Goal: Task Accomplishment & Management: Use online tool/utility

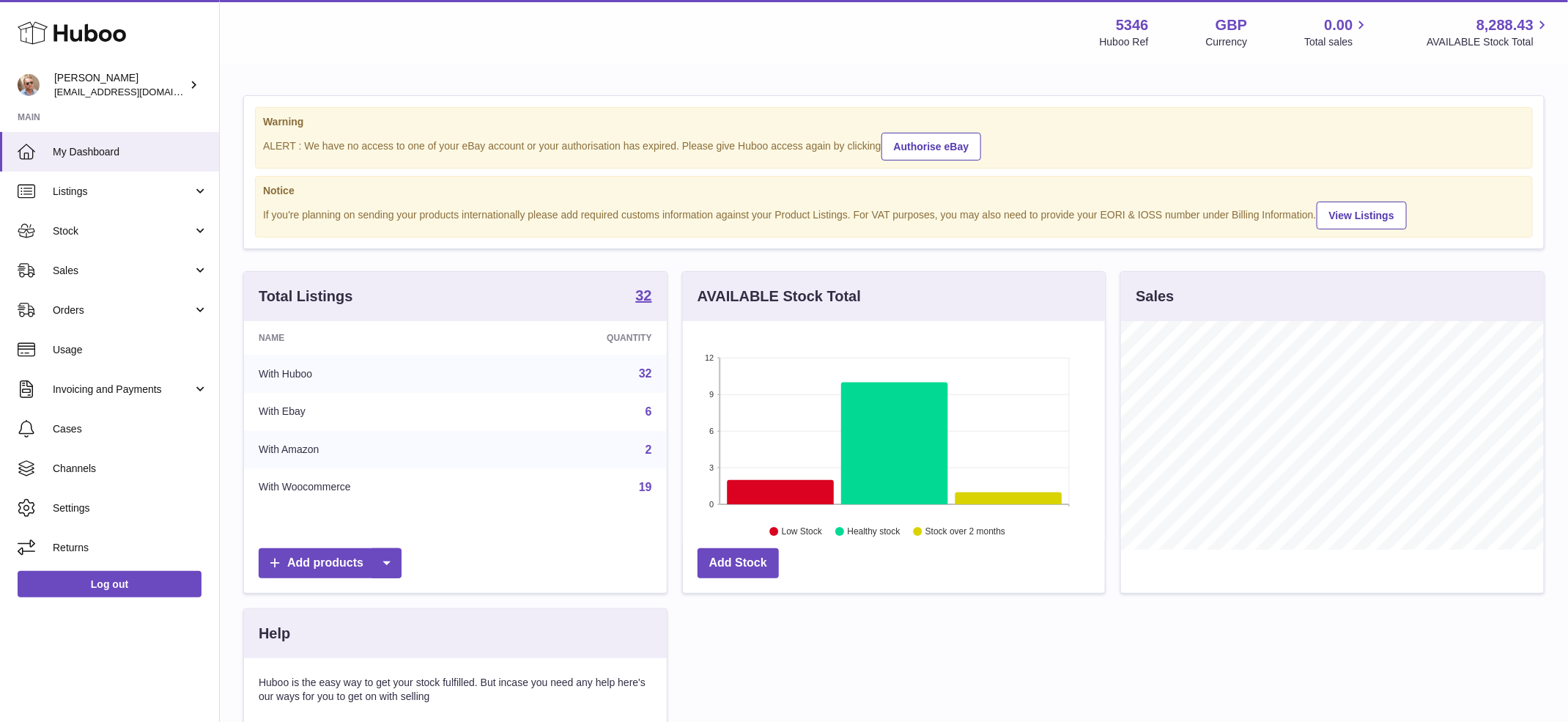
scroll to position [228, 423]
click at [106, 283] on link "Sales" at bounding box center [109, 271] width 219 height 40
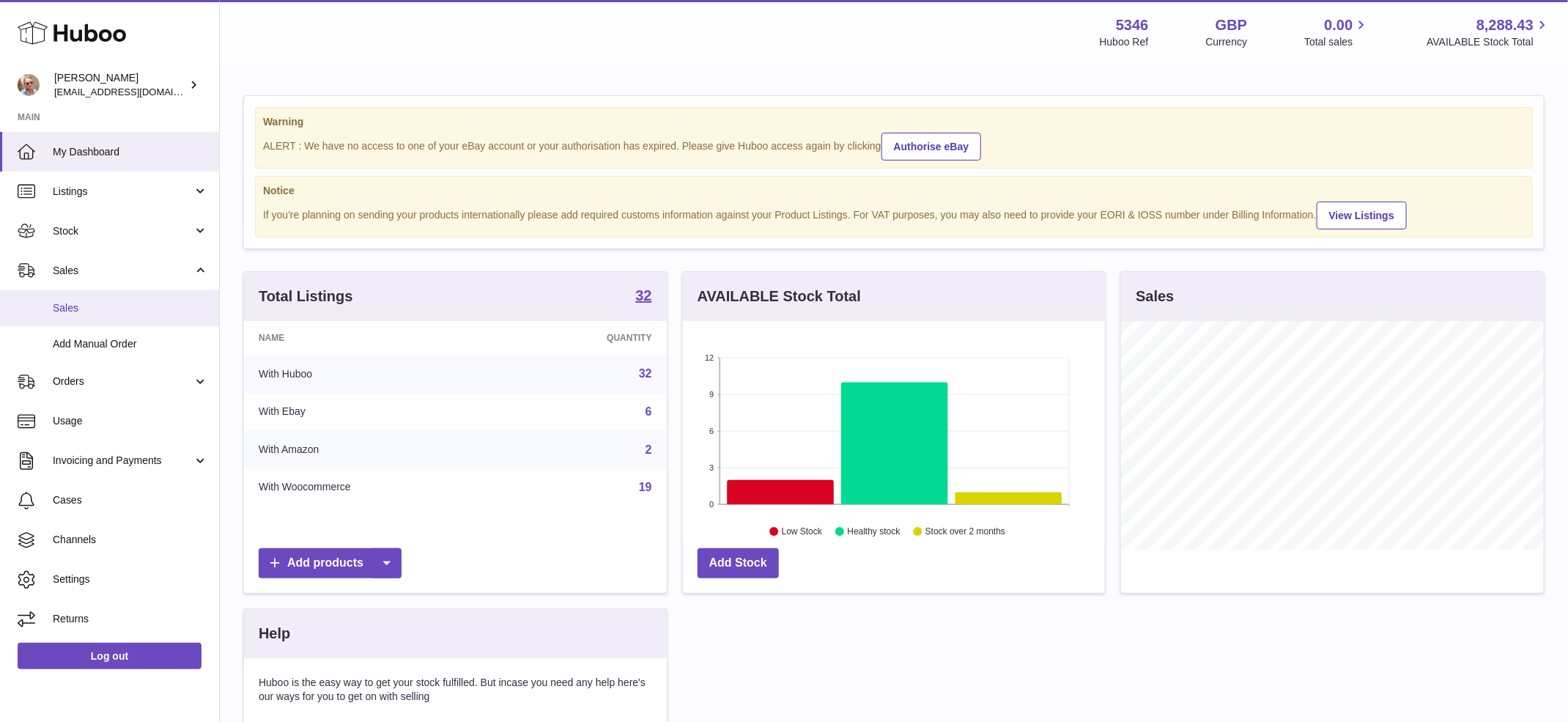
click at [99, 306] on span "Sales" at bounding box center [129, 308] width 155 height 14
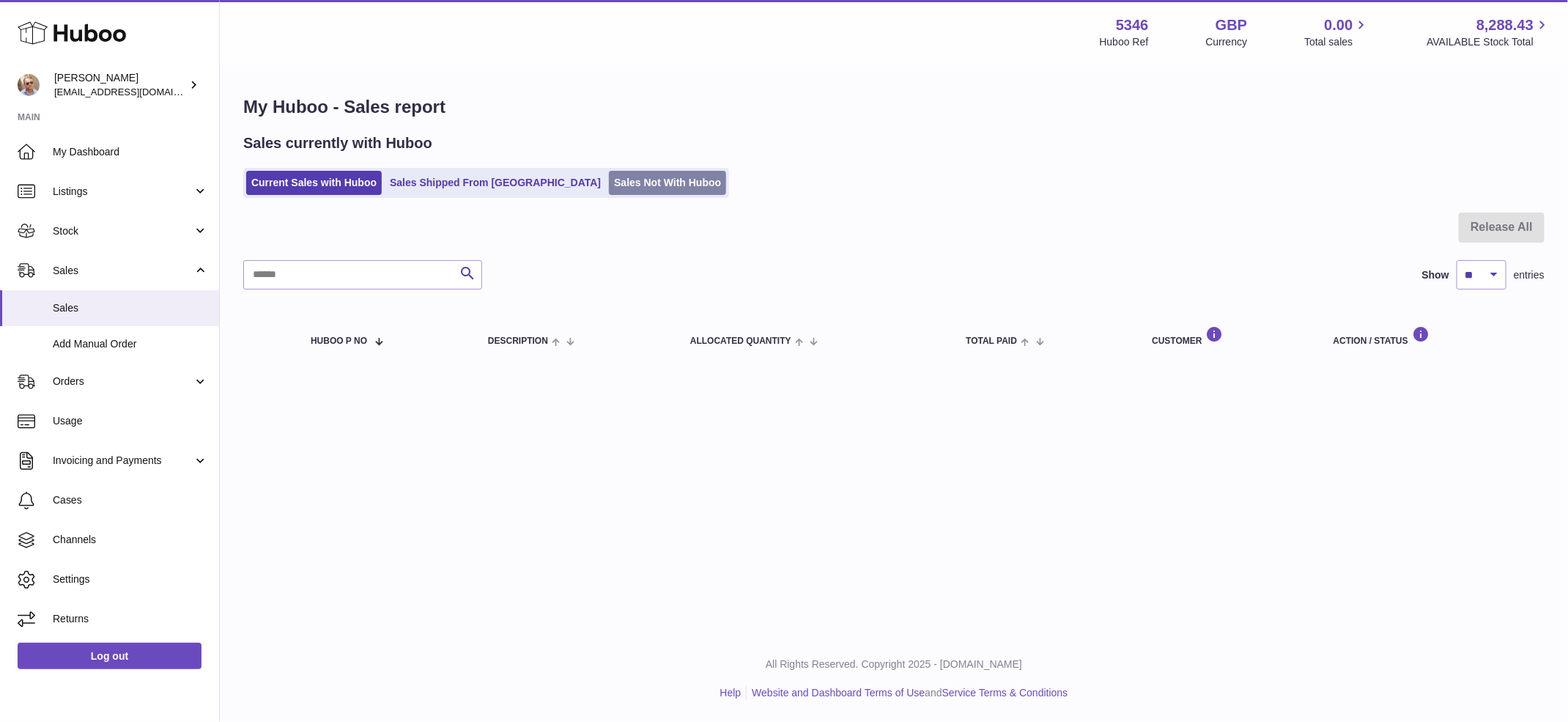
click at [610, 182] on link "Sales Not With Huboo" at bounding box center [668, 183] width 117 height 24
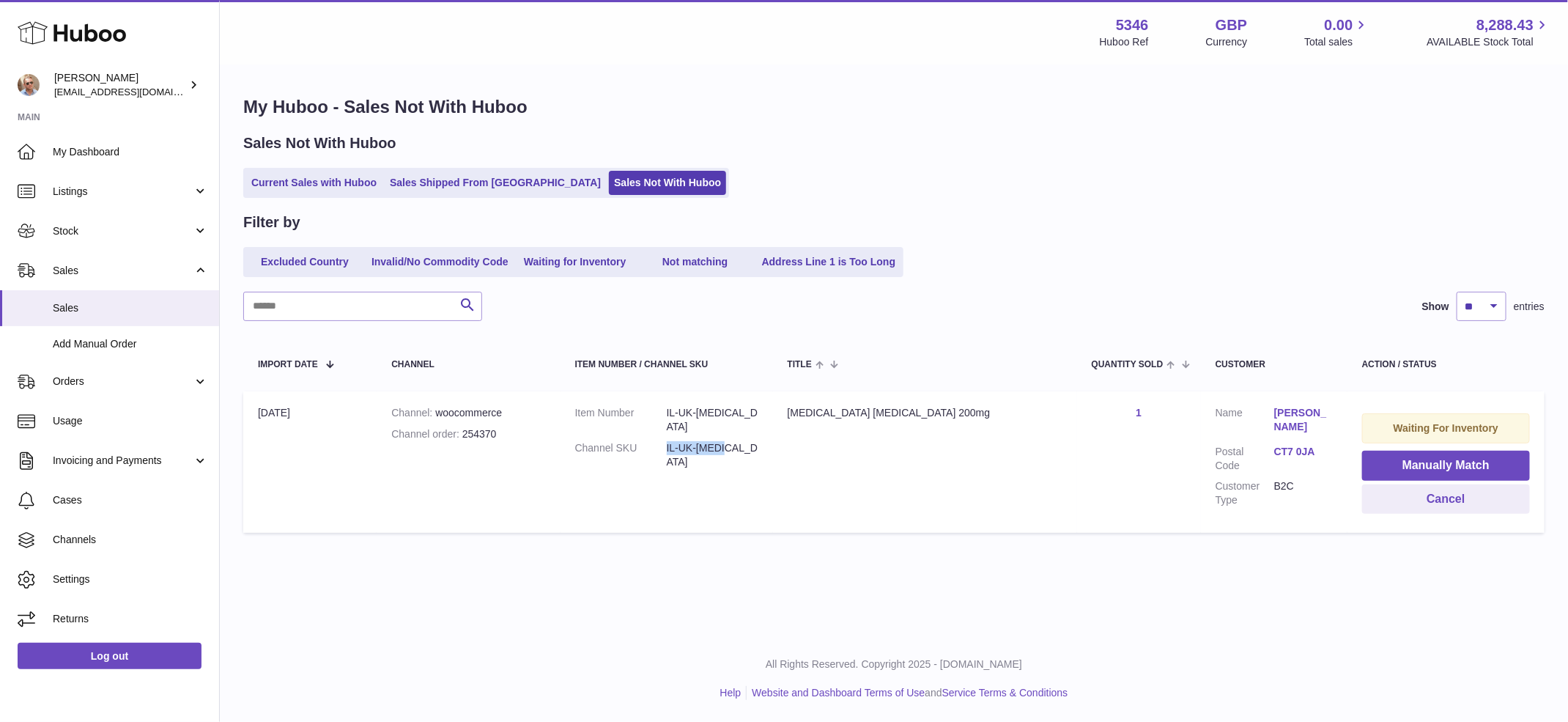
drag, startPoint x: 715, startPoint y: 435, endPoint x: 779, endPoint y: 436, distance: 64.0
click at [759, 441] on dd "IL-UK-COQ10" at bounding box center [712, 455] width 91 height 28
copy dd "IL-UK-COQ10"
click at [1275, 412] on link "Debbie White" at bounding box center [1304, 420] width 59 height 28
click at [1323, 265] on div at bounding box center [784, 361] width 1568 height 722
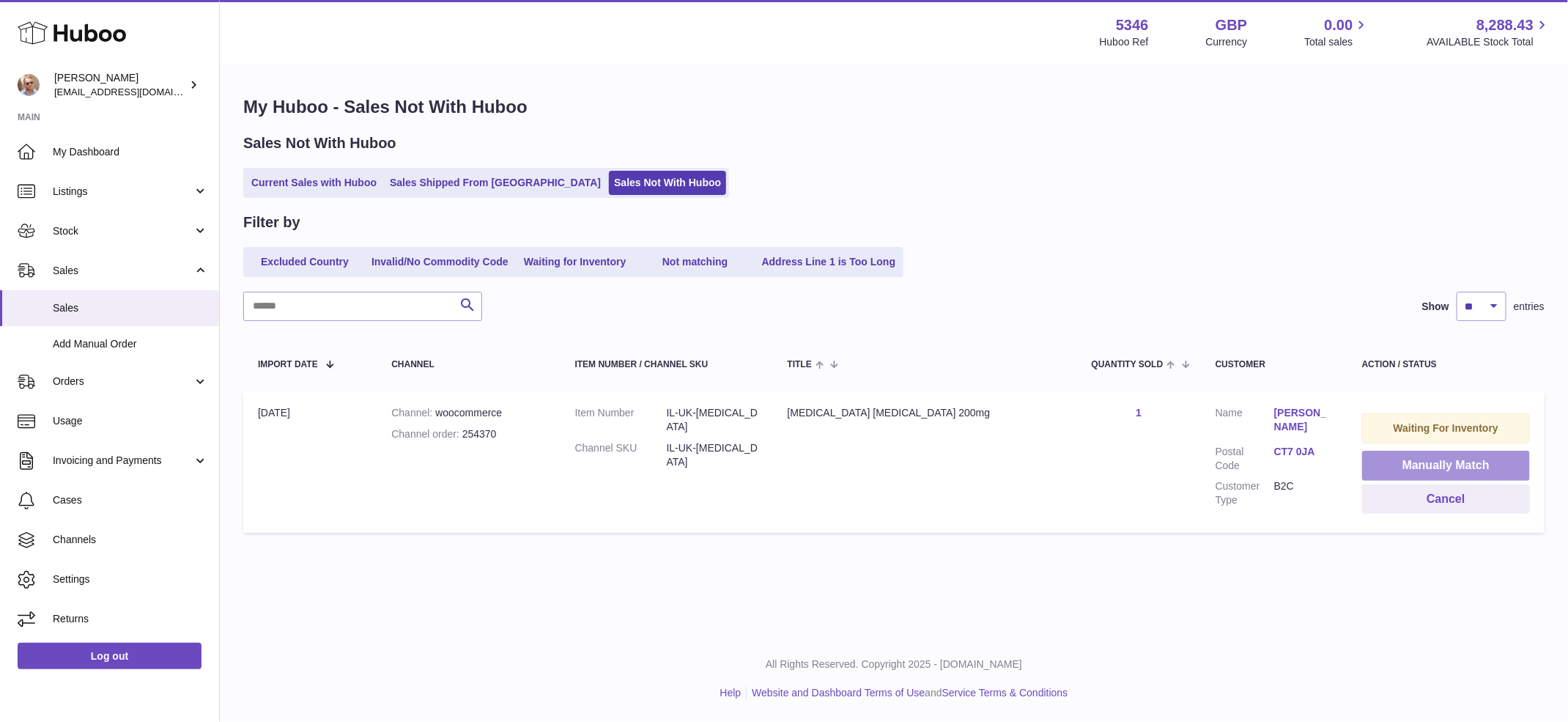
click at [1396, 462] on button "Manually Match" at bounding box center [1446, 466] width 168 height 30
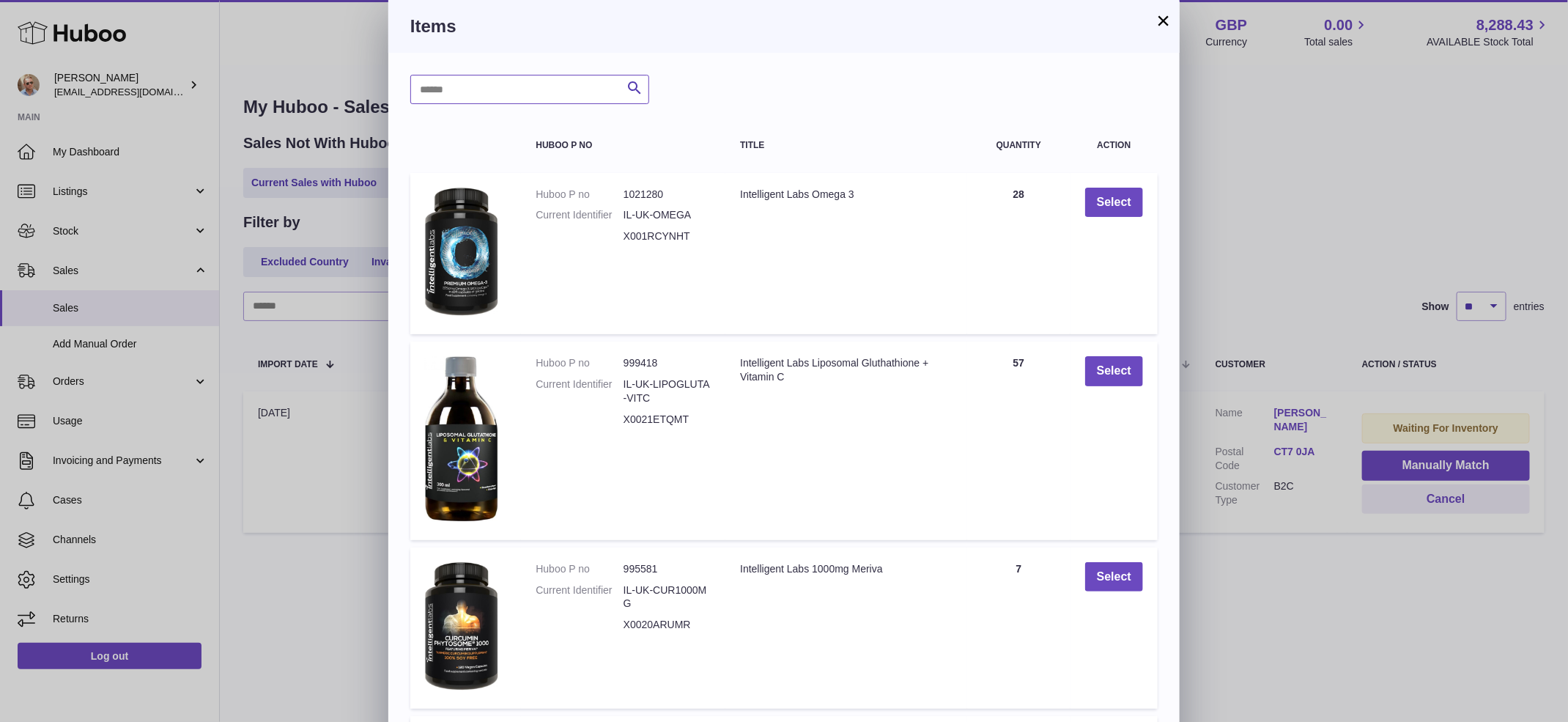
click at [557, 103] on input "text" at bounding box center [530, 89] width 239 height 29
paste input "**********"
type input "**********"
click at [646, 85] on button "Search" at bounding box center [634, 89] width 29 height 29
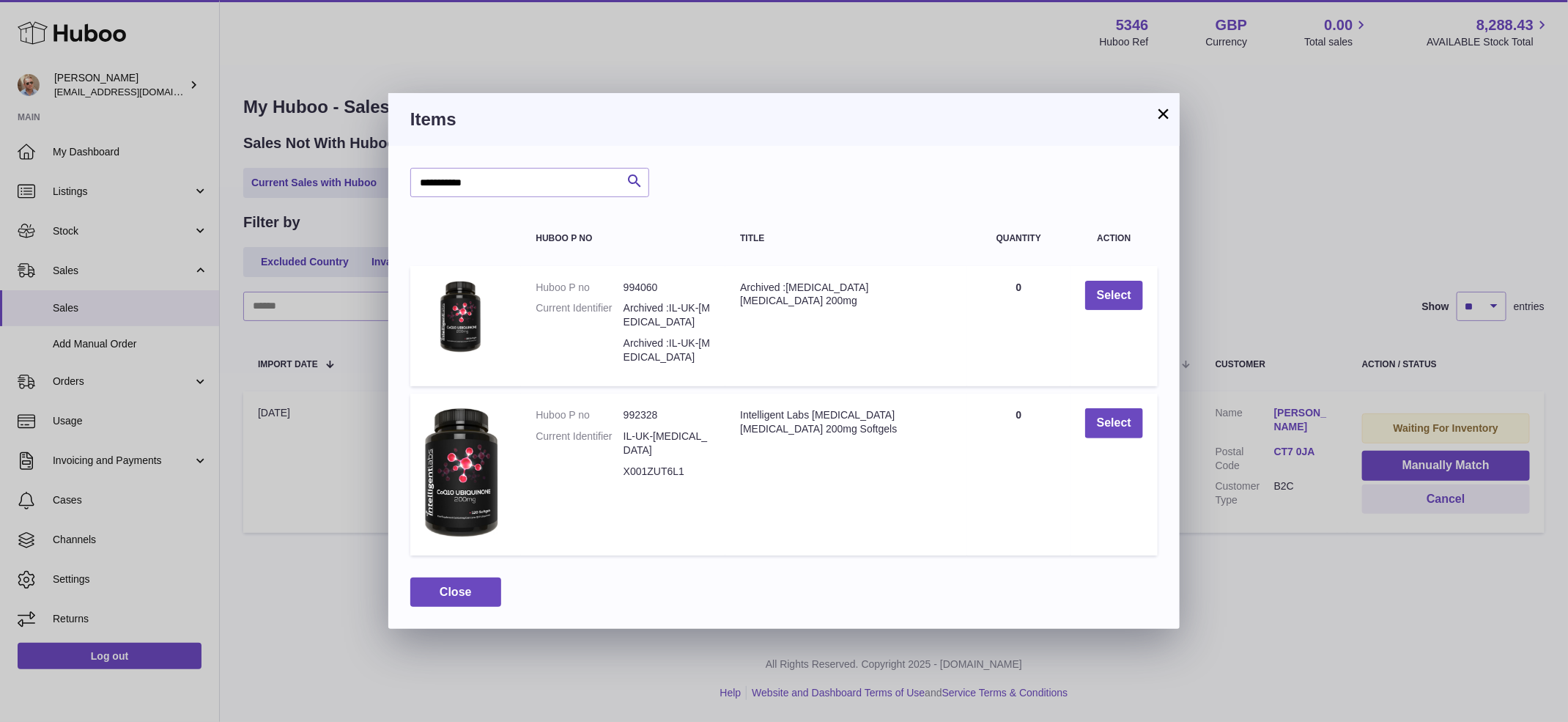
click at [1167, 117] on button "×" at bounding box center [1164, 113] width 17 height 17
